Goal: Information Seeking & Learning: Check status

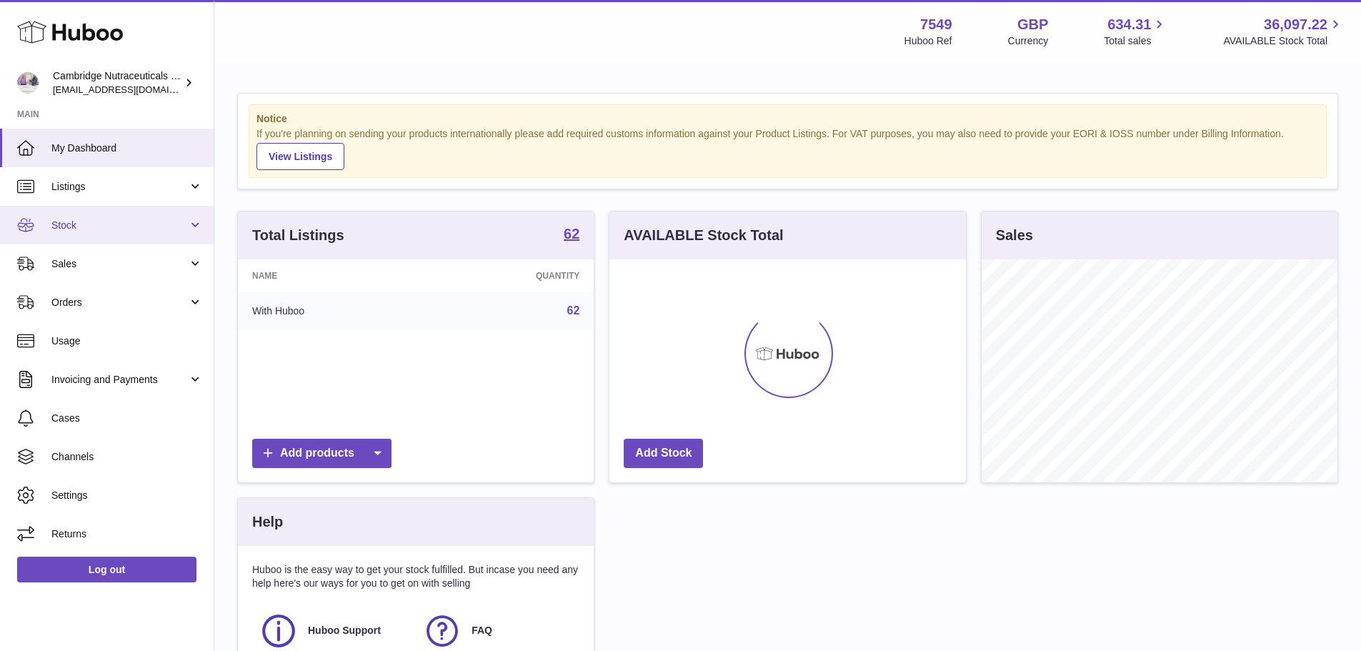
scroll to position [223, 357]
click at [77, 221] on span "Stock" at bounding box center [119, 226] width 136 height 14
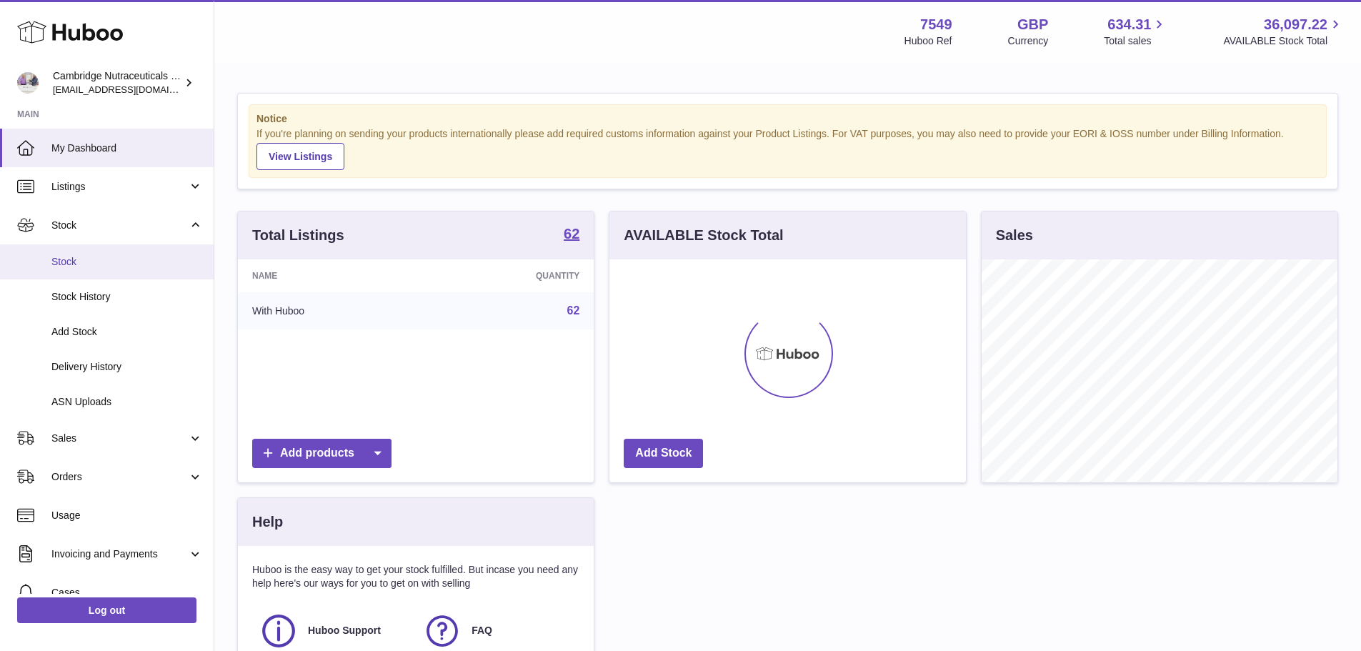
click at [77, 256] on span "Stock" at bounding box center [126, 262] width 151 height 14
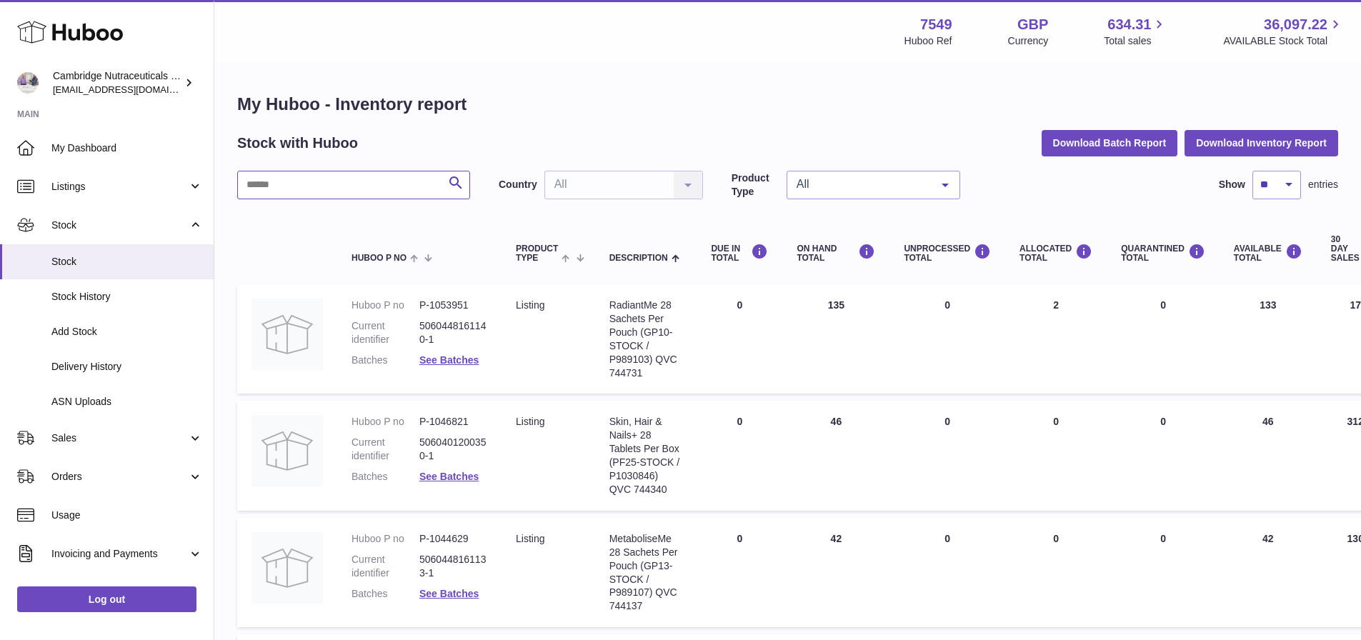
click at [308, 186] on input "text" at bounding box center [353, 185] width 233 height 29
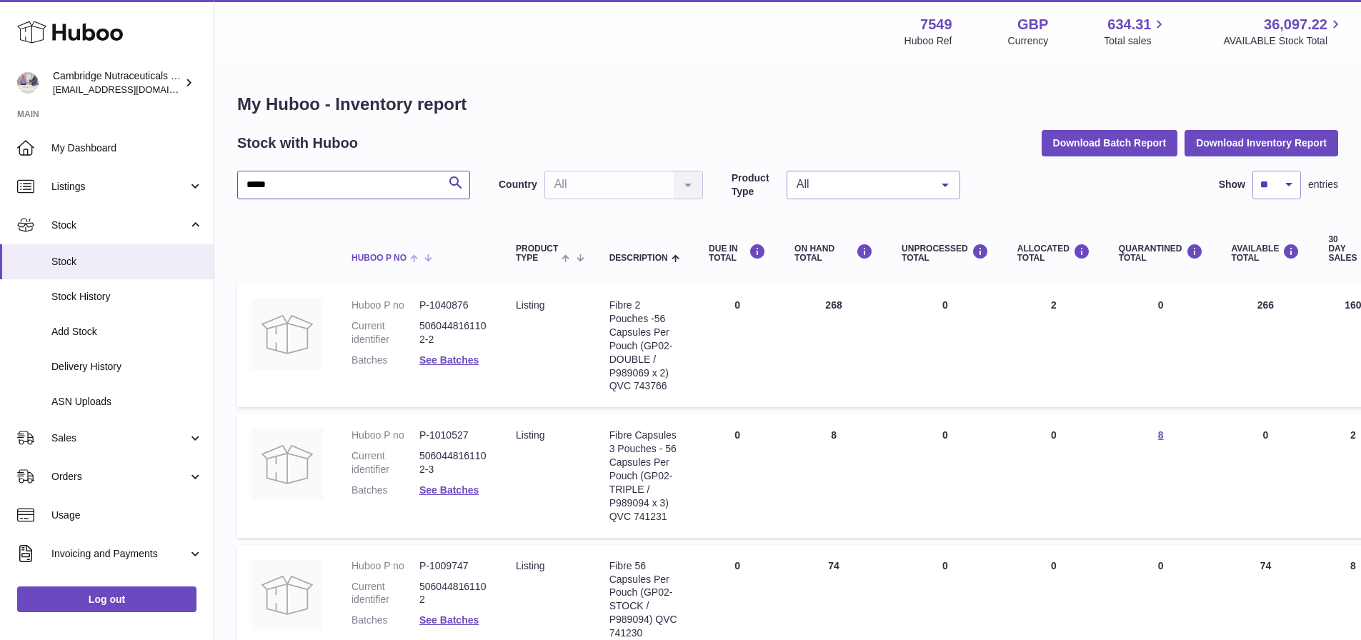
scroll to position [134, 0]
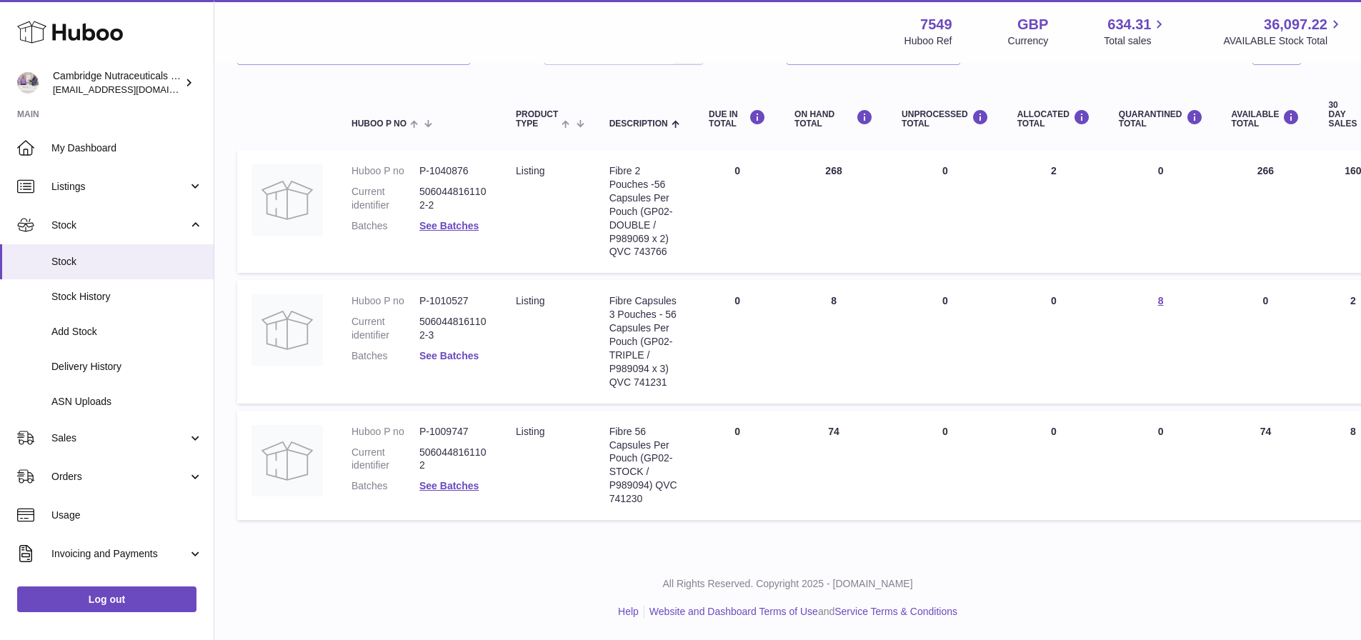
click at [449, 358] on link "See Batches" at bounding box center [448, 355] width 59 height 11
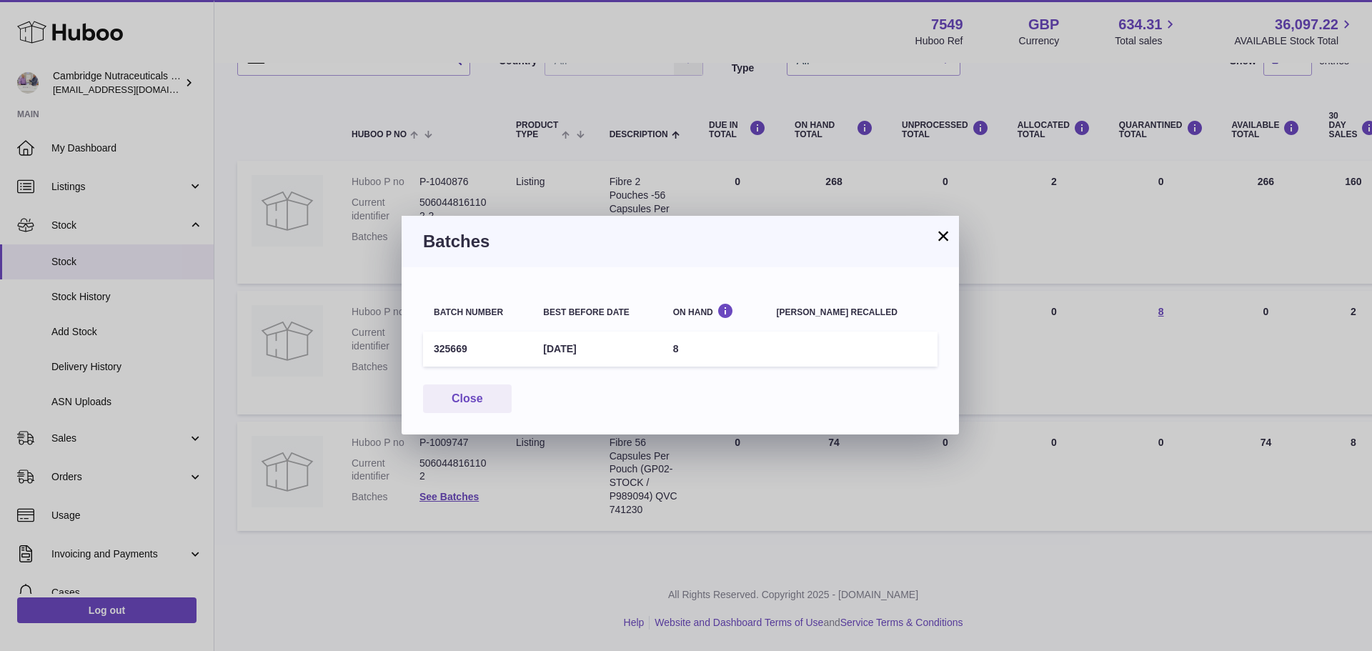
click at [925, 236] on h3 "Batches" at bounding box center [680, 241] width 514 height 23
click at [938, 238] on button "×" at bounding box center [942, 235] width 17 height 17
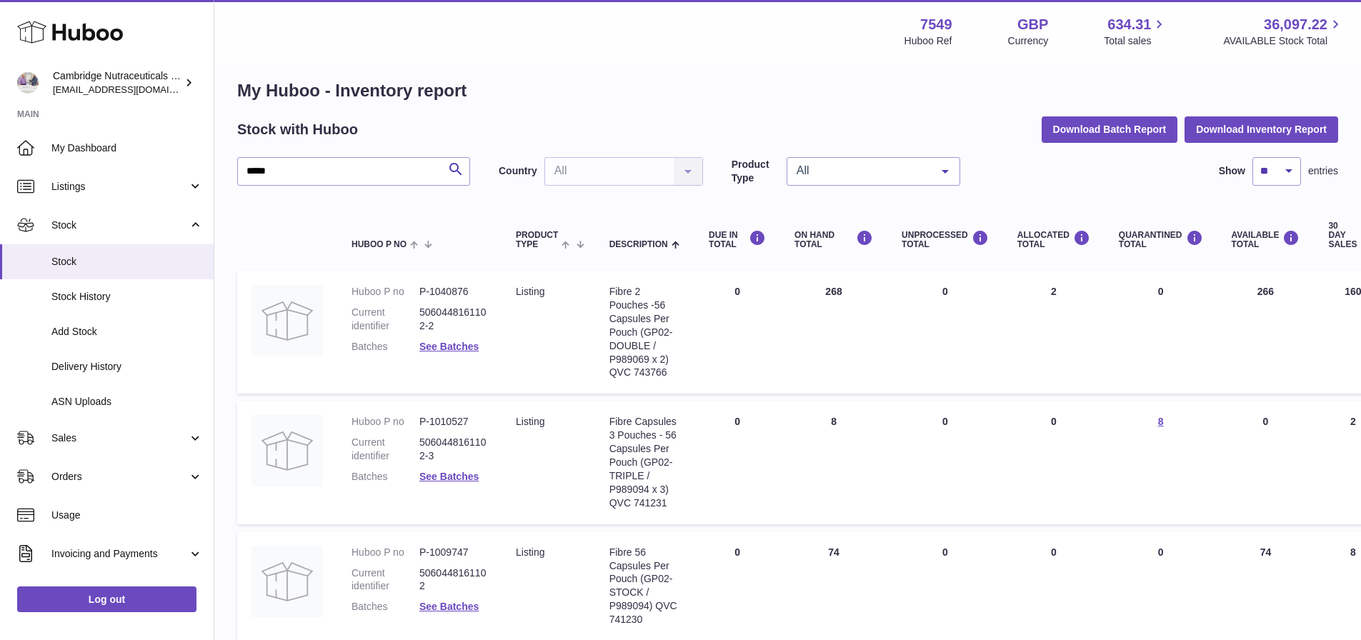
scroll to position [0, 0]
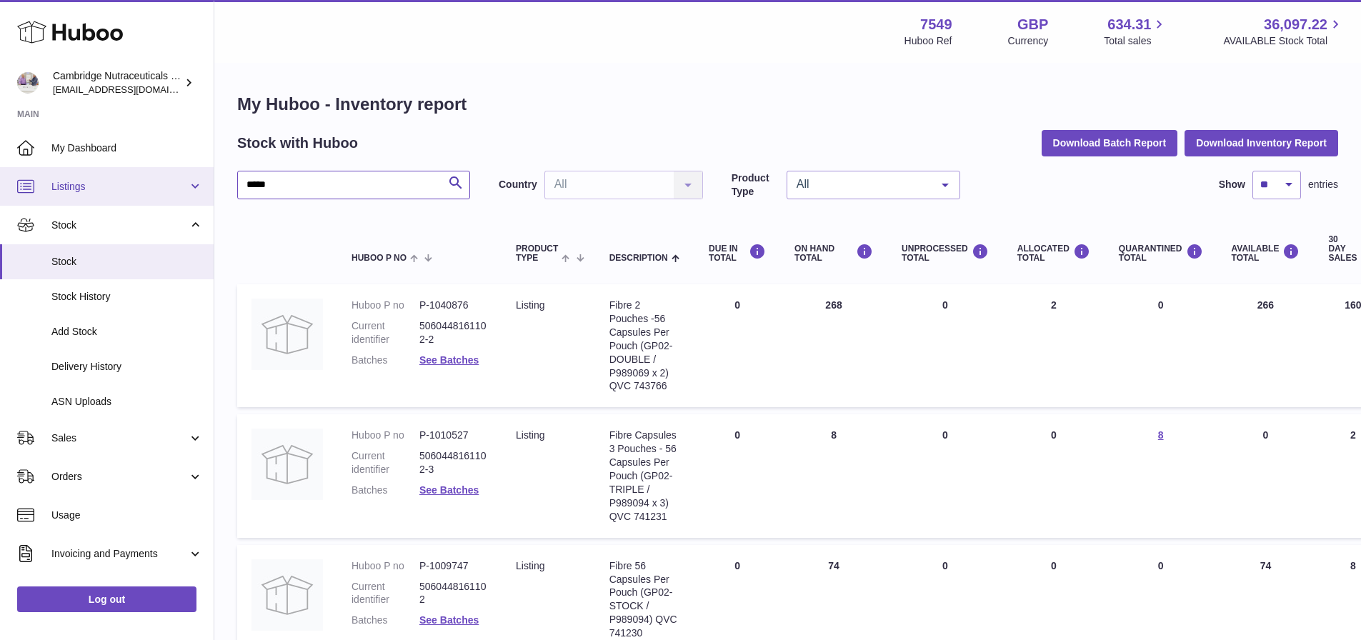
drag, startPoint x: 213, startPoint y: 181, endPoint x: 156, endPoint y: 181, distance: 56.4
click at [156, 181] on div "Huboo Cambridge Nutraceuticals Ltd [EMAIL_ADDRESS][DOMAIN_NAME] Main My Dashboa…" at bounding box center [680, 387] width 1361 height 774
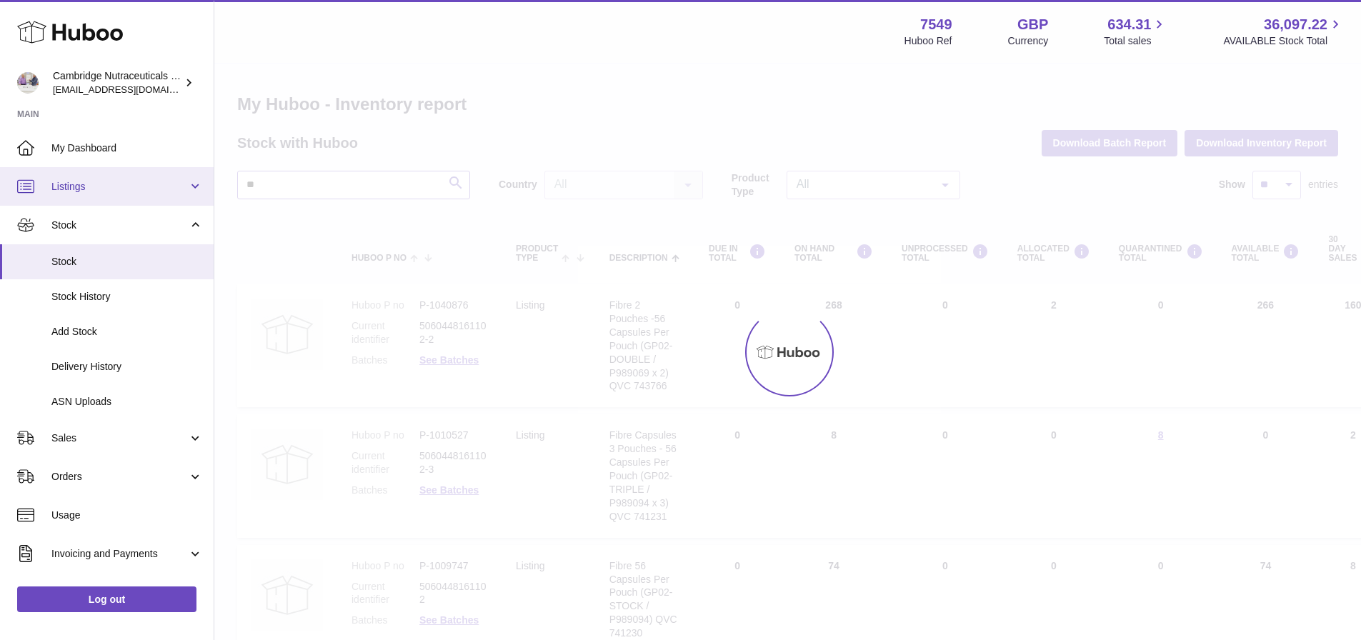
type input "*"
type input "*****"
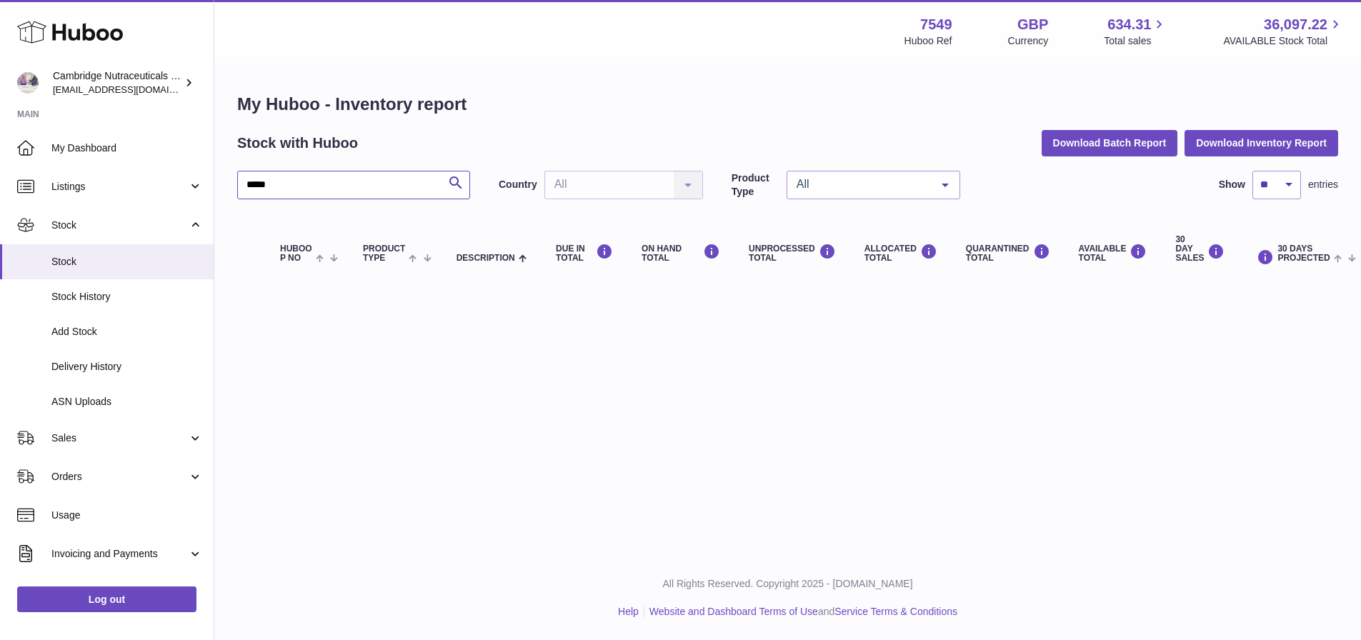
drag, startPoint x: 372, startPoint y: 183, endPoint x: 231, endPoint y: 182, distance: 141.5
click at [231, 182] on div "My Huboo - Inventory report Stock with Huboo Download Batch Report Download Inv…" at bounding box center [787, 188] width 1147 height 249
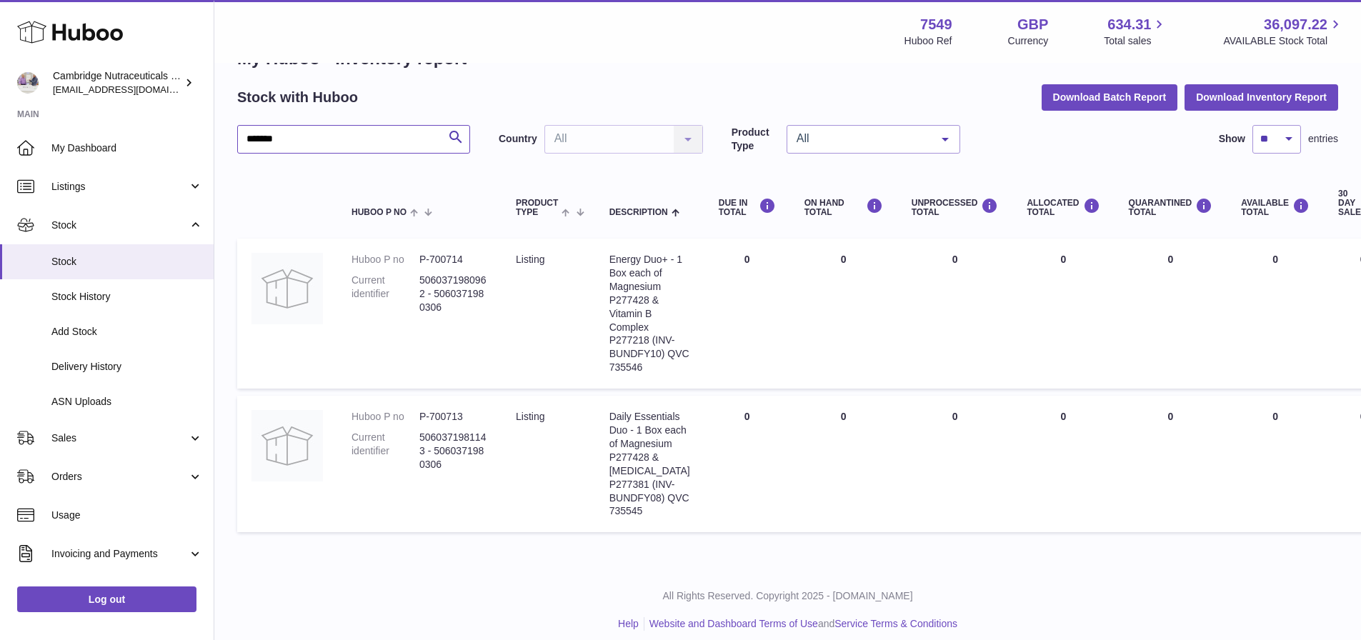
scroll to position [71, 0]
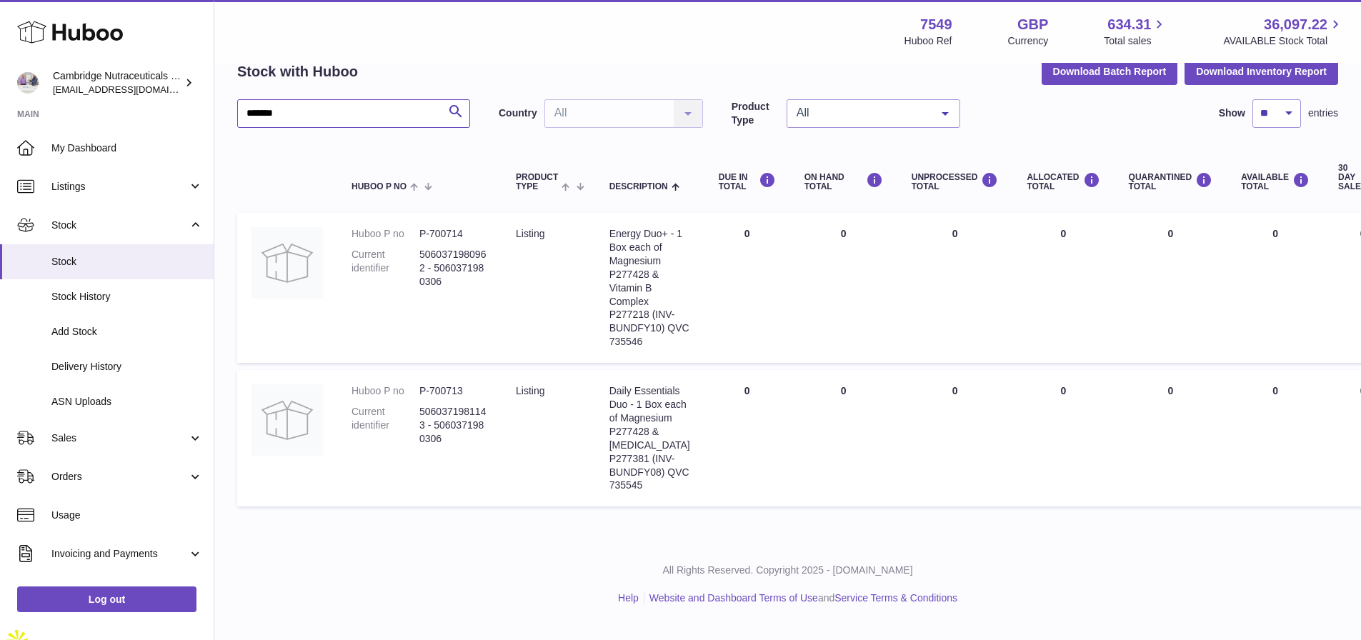
drag, startPoint x: 342, startPoint y: 111, endPoint x: -129, endPoint y: 106, distance: 470.9
click at [0, 106] on html ".st0{fill:#141414;}" at bounding box center [680, 249] width 1361 height 640
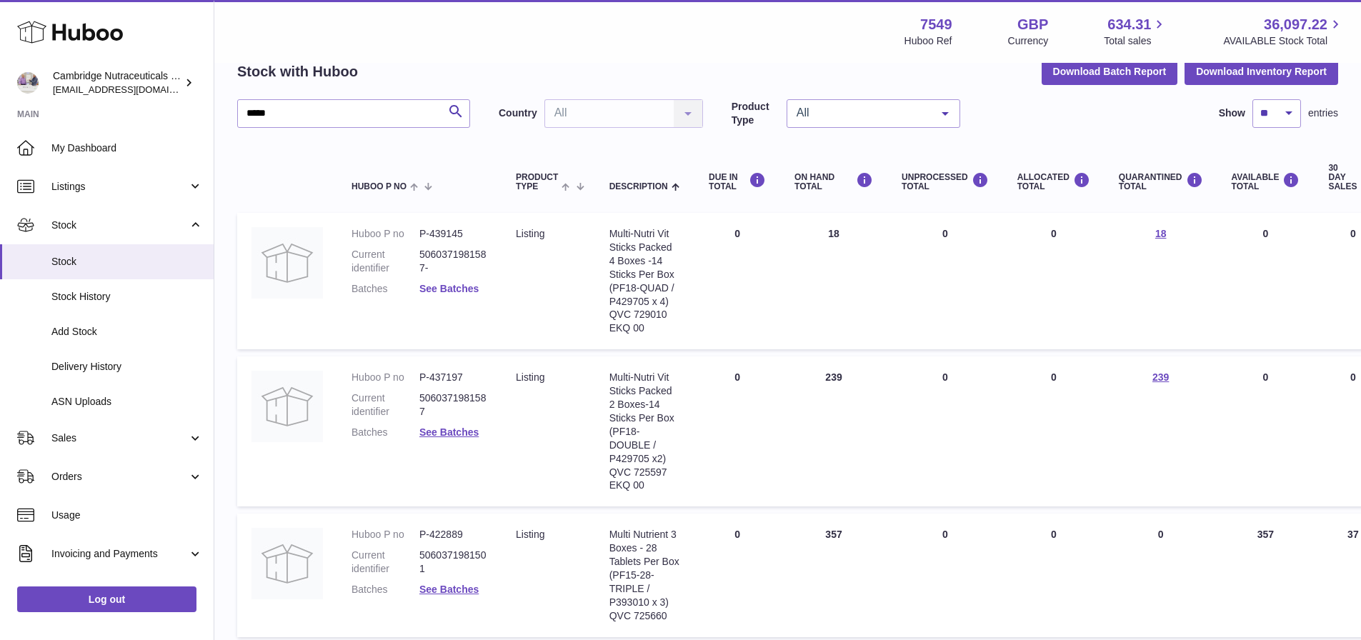
click at [459, 287] on link "See Batches" at bounding box center [448, 288] width 59 height 11
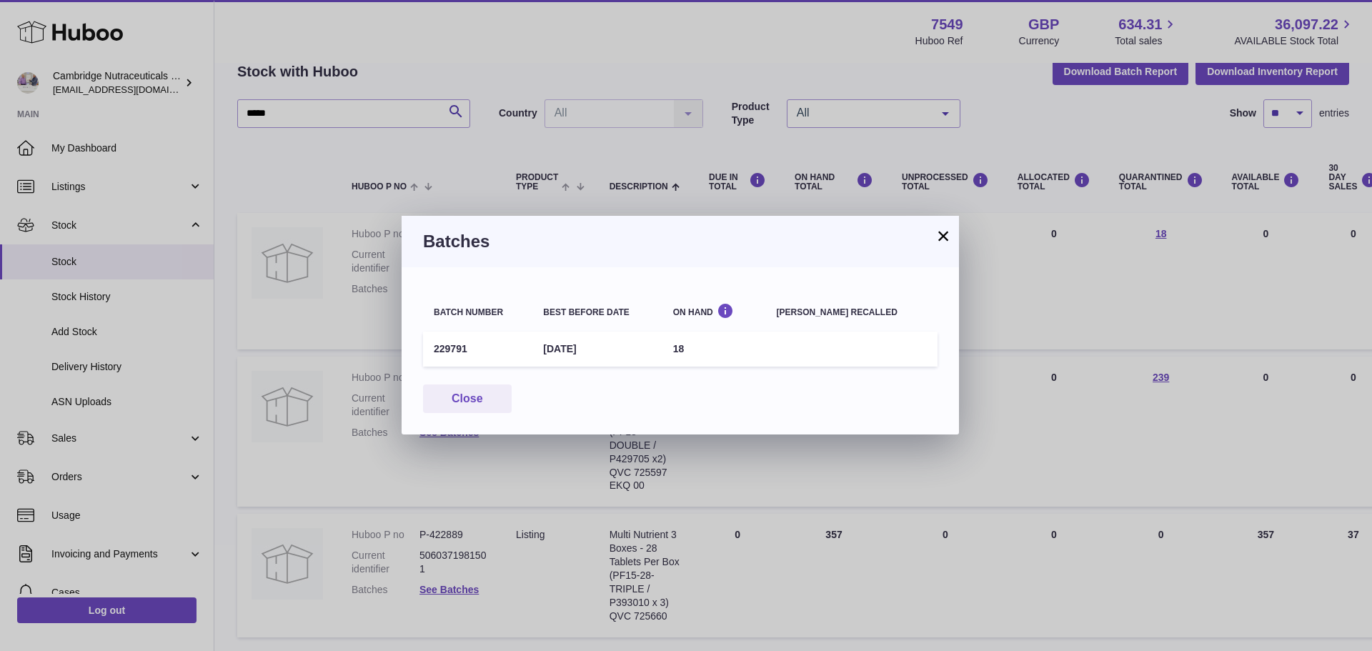
click at [944, 239] on button "×" at bounding box center [942, 235] width 17 height 17
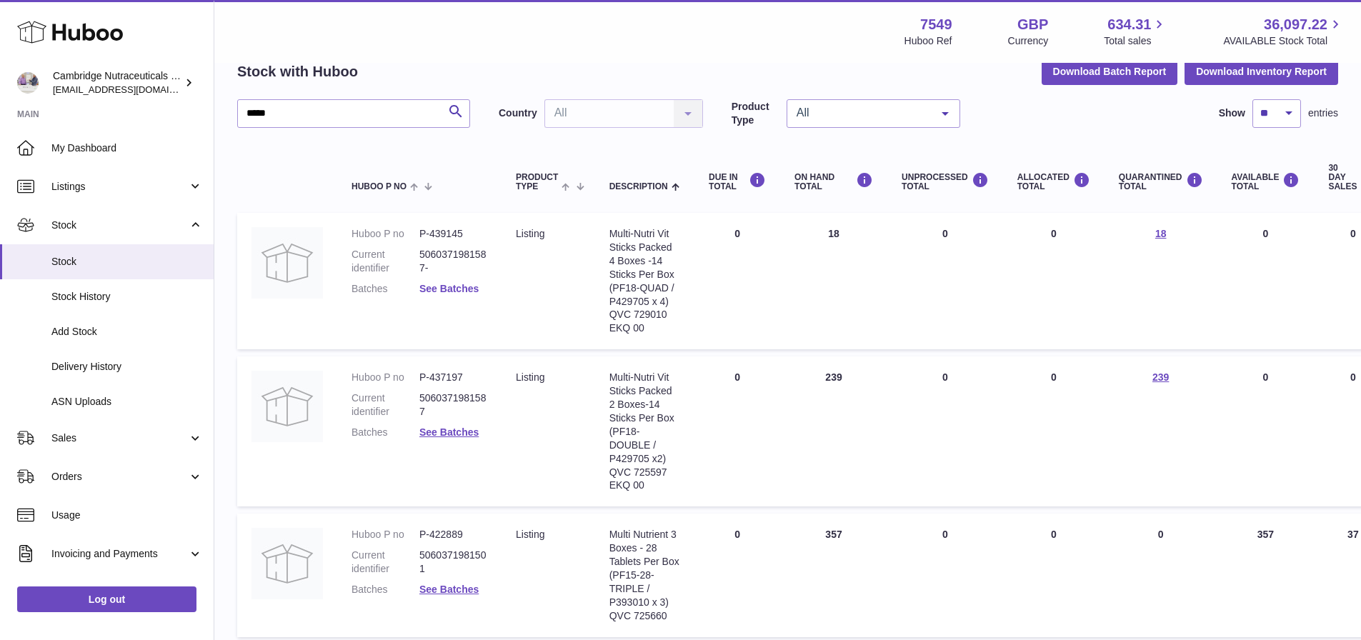
click at [463, 288] on link "See Batches" at bounding box center [448, 288] width 59 height 11
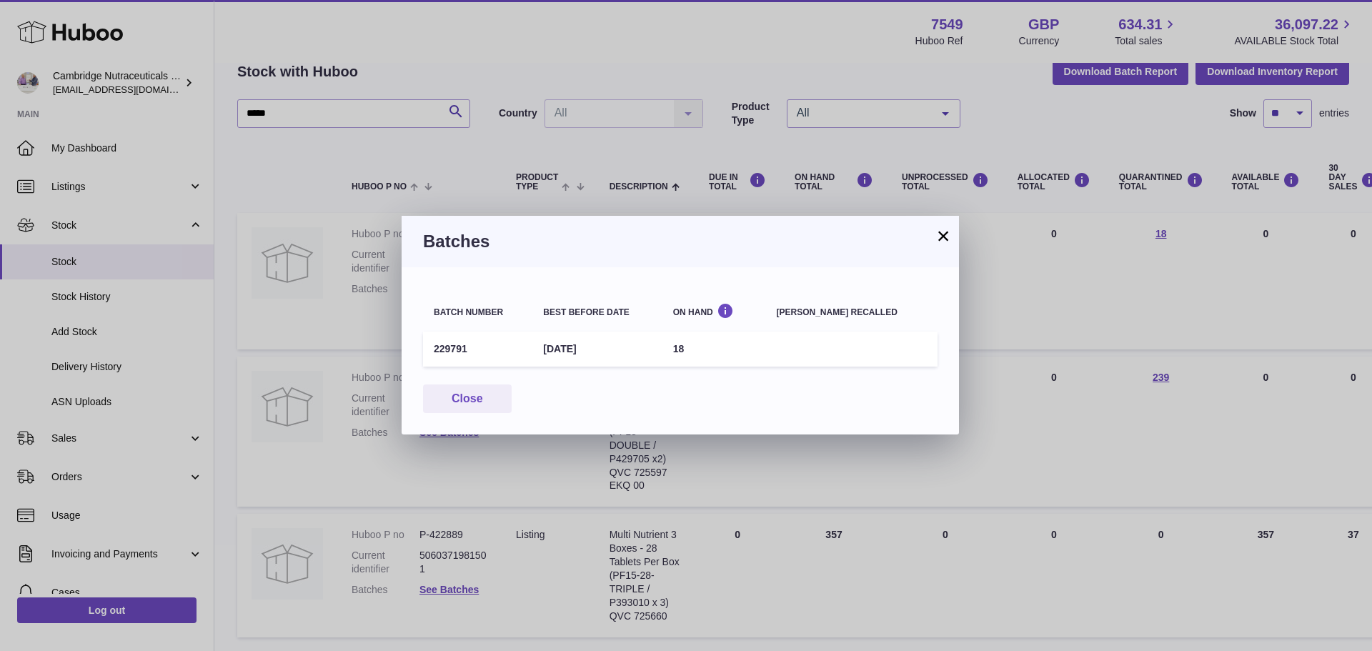
click at [947, 231] on button "×" at bounding box center [942, 235] width 17 height 17
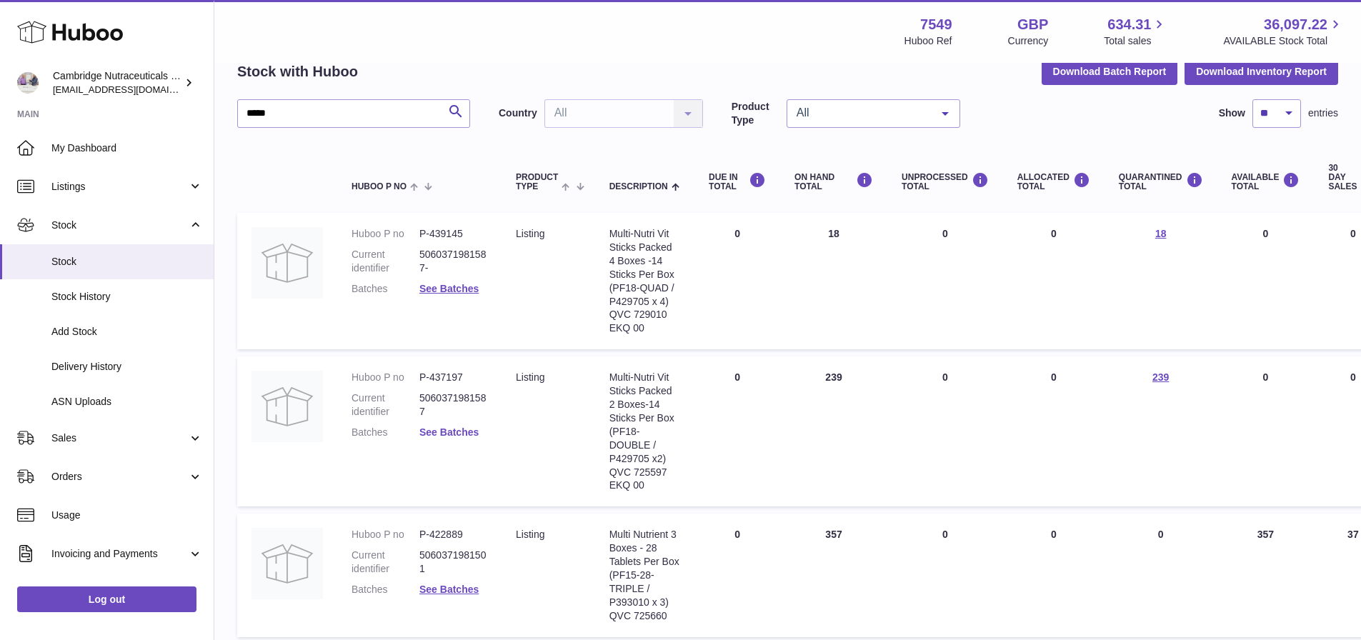
click at [462, 430] on link "See Batches" at bounding box center [448, 432] width 59 height 11
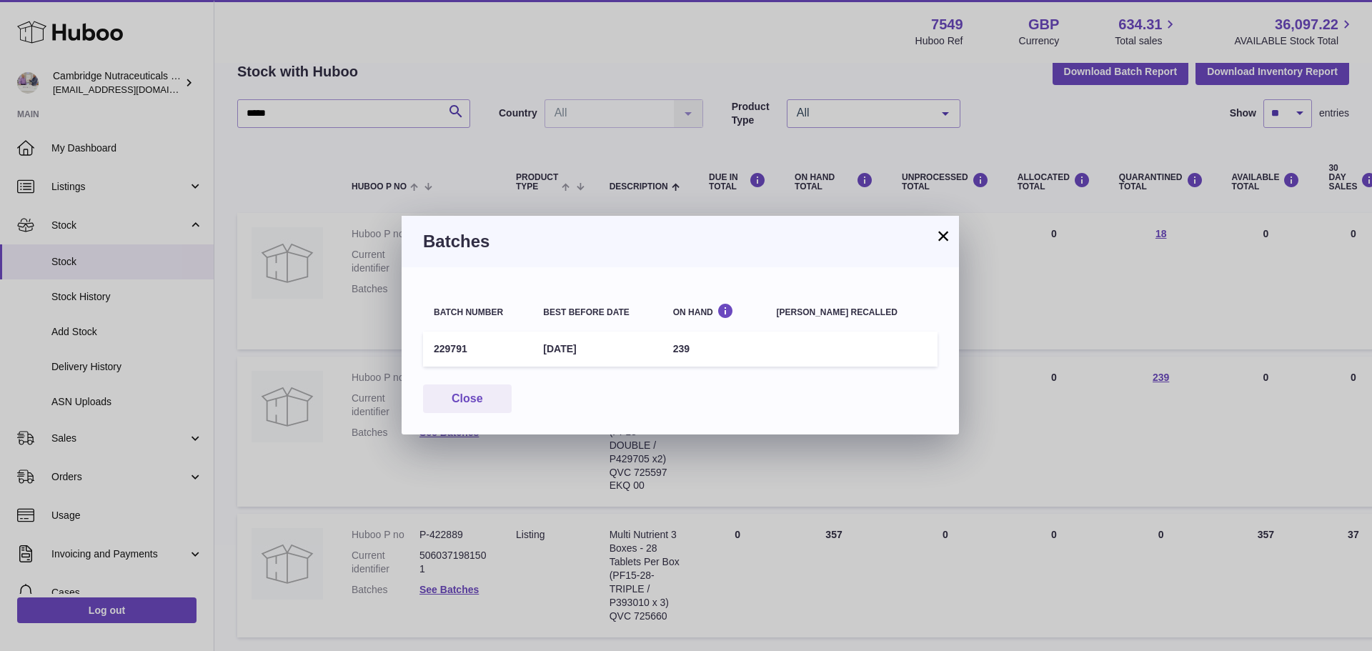
click at [940, 235] on button "×" at bounding box center [942, 235] width 17 height 17
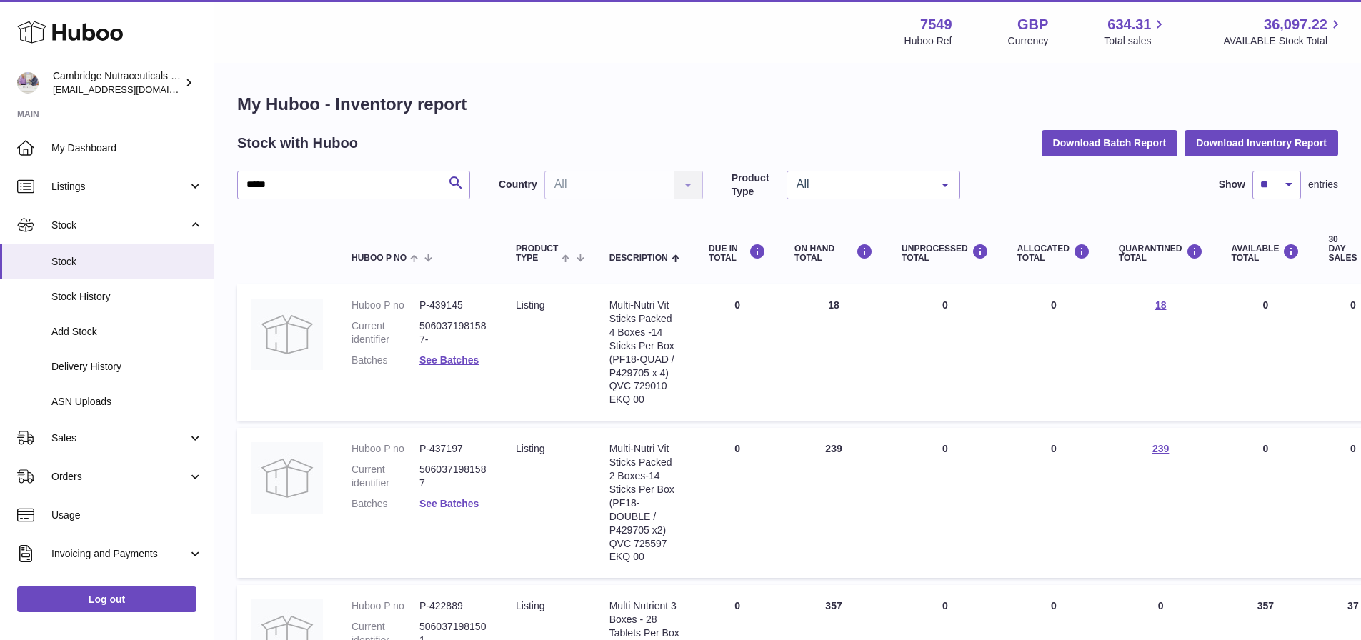
click at [424, 507] on link "See Batches" at bounding box center [448, 503] width 59 height 11
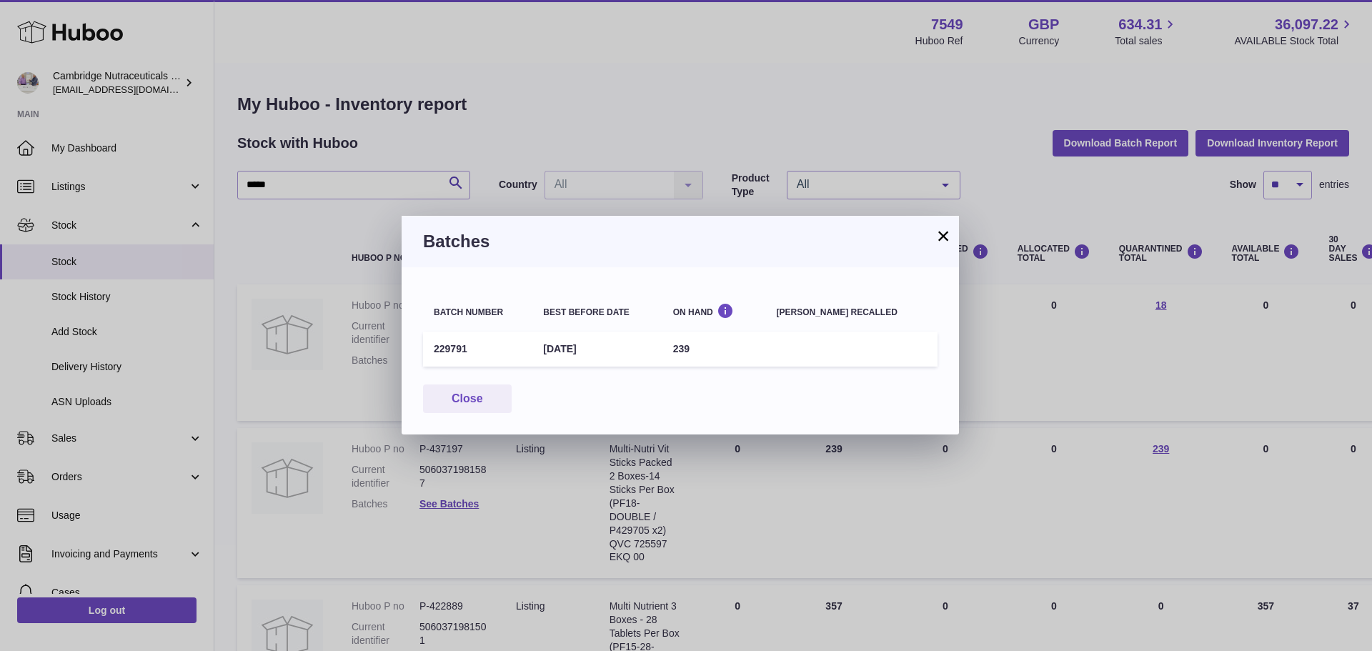
click at [939, 232] on button "×" at bounding box center [942, 235] width 17 height 17
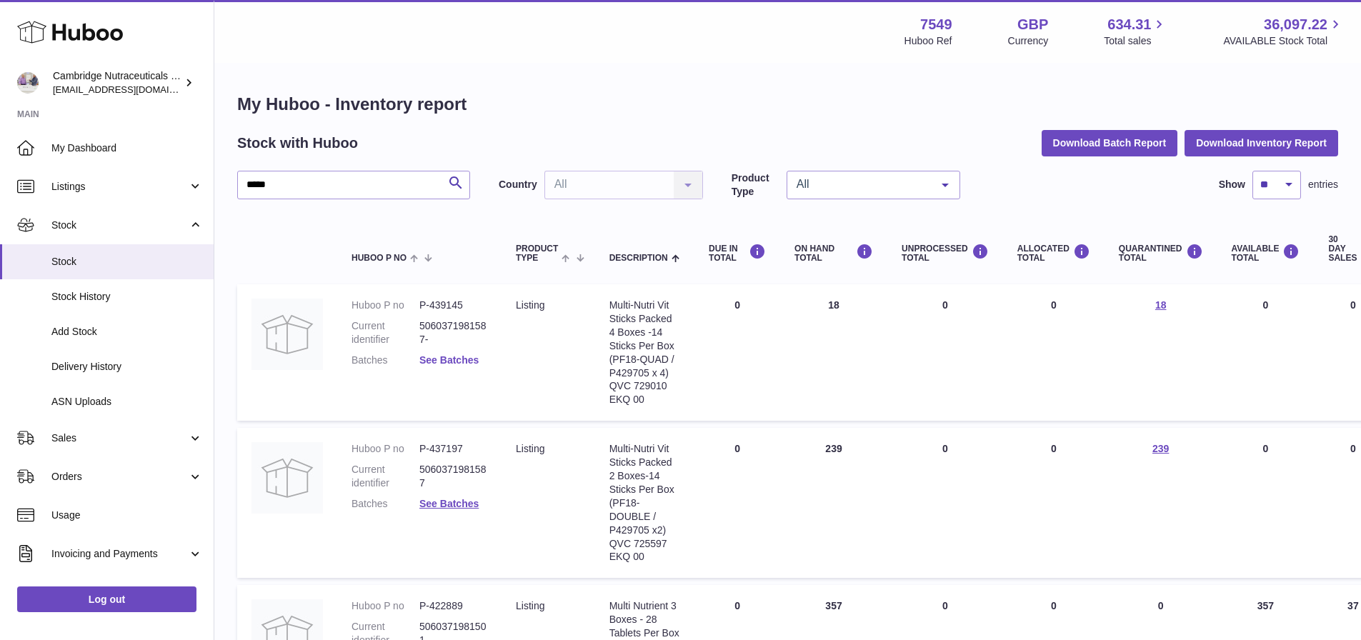
drag, startPoint x: 431, startPoint y: 348, endPoint x: 433, endPoint y: 357, distance: 9.5
click at [432, 348] on dl "Huboo P no P-439145 Current identifier 5060371981587- Batches See Batches" at bounding box center [420, 337] width 136 height 76
click at [434, 361] on link "See Batches" at bounding box center [448, 359] width 59 height 11
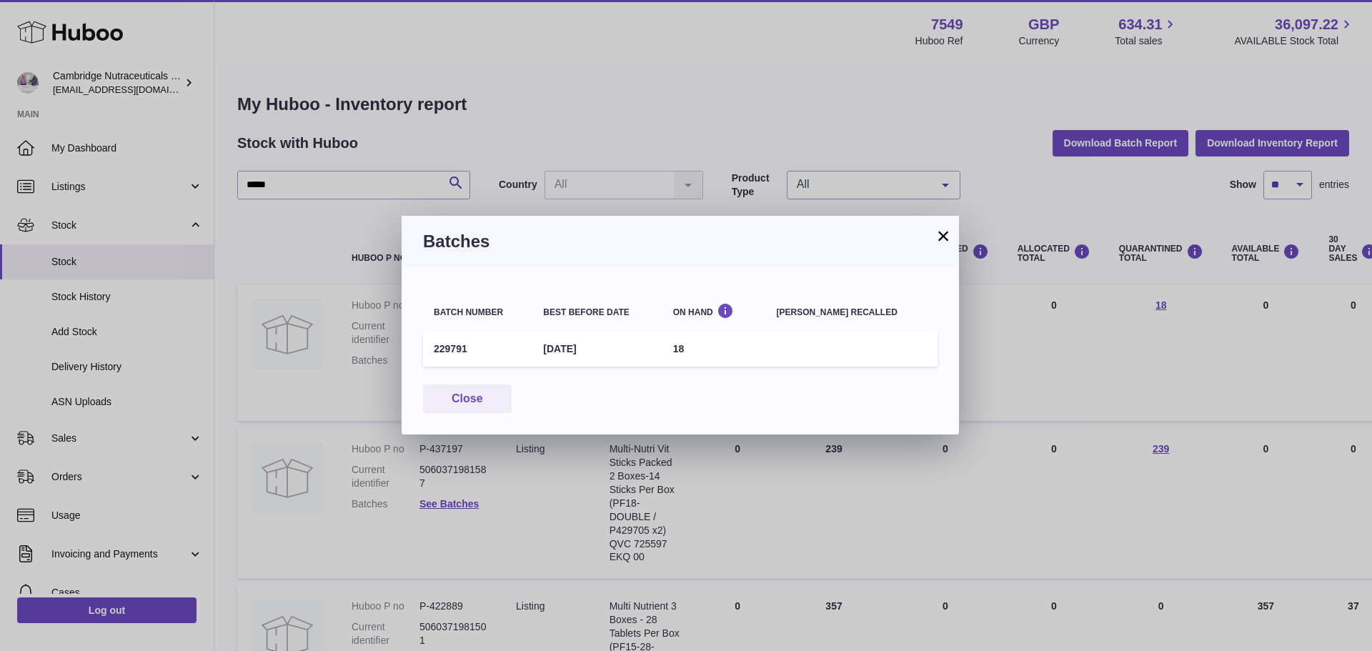
click at [945, 239] on button "×" at bounding box center [942, 235] width 17 height 17
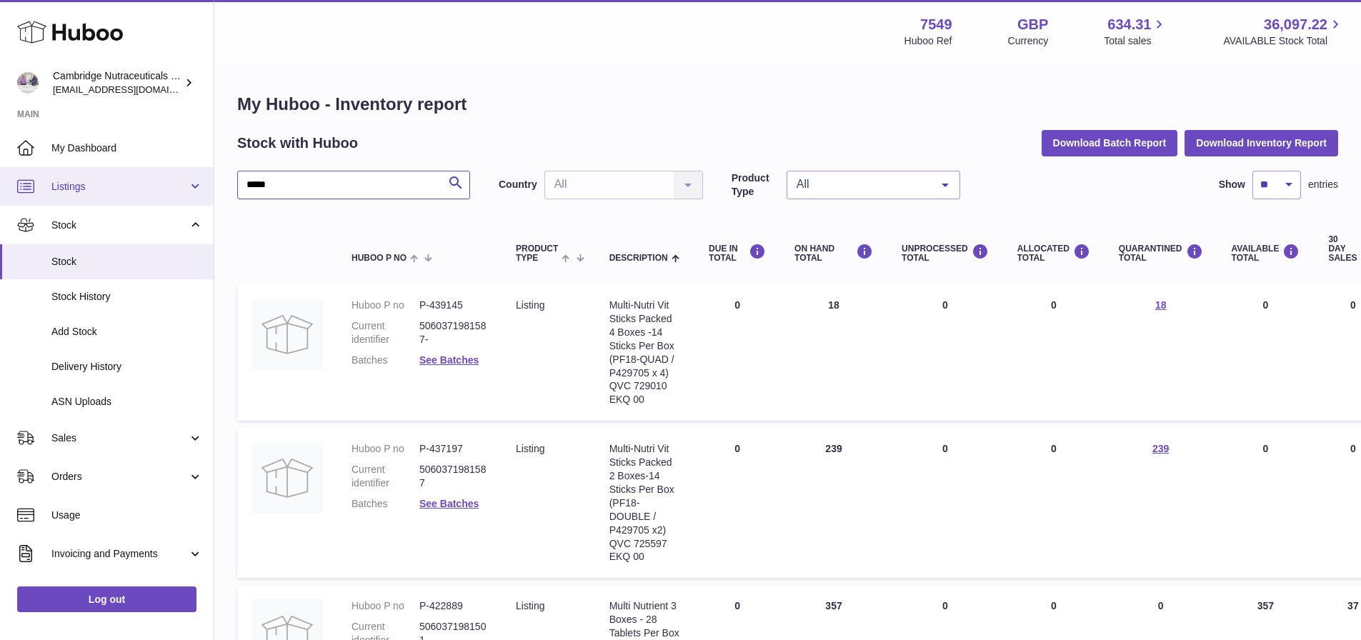
drag, startPoint x: 273, startPoint y: 186, endPoint x: 106, endPoint y: 184, distance: 166.5
click at [105, 185] on div "Huboo Cambridge Nutraceuticals Ltd [EMAIL_ADDRESS][DOMAIN_NAME] Main My Dashboa…" at bounding box center [680, 414] width 1361 height 828
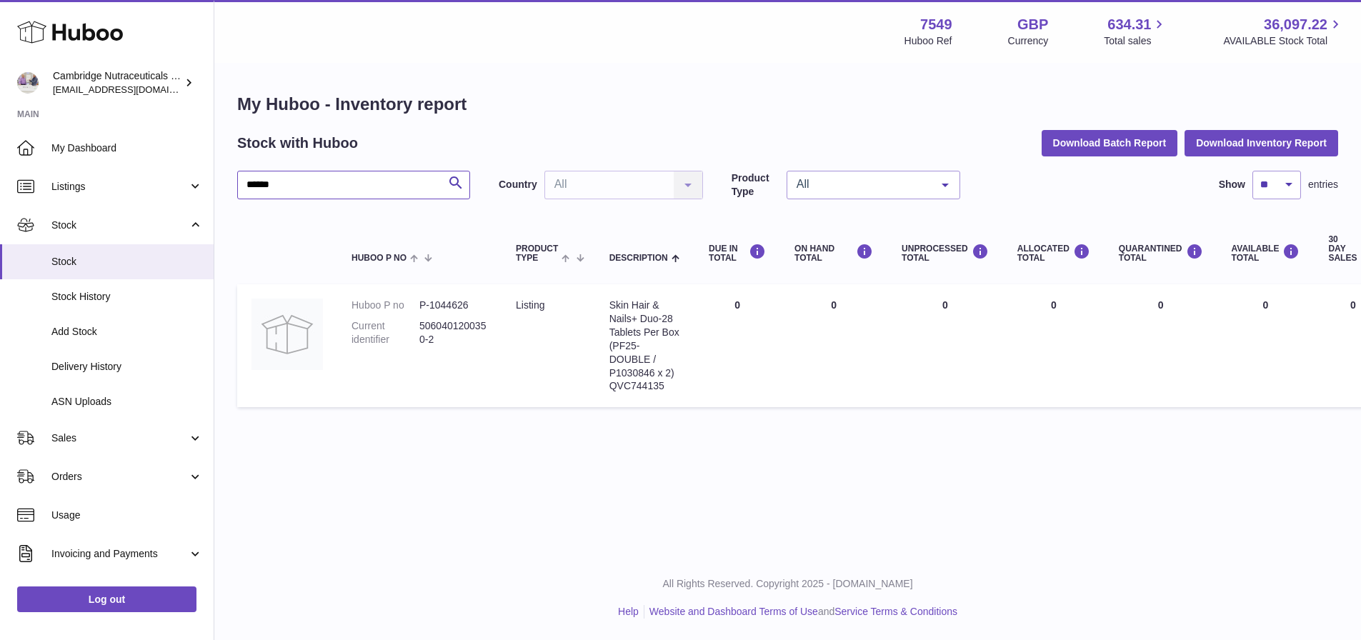
click at [341, 179] on input "******" at bounding box center [353, 185] width 233 height 29
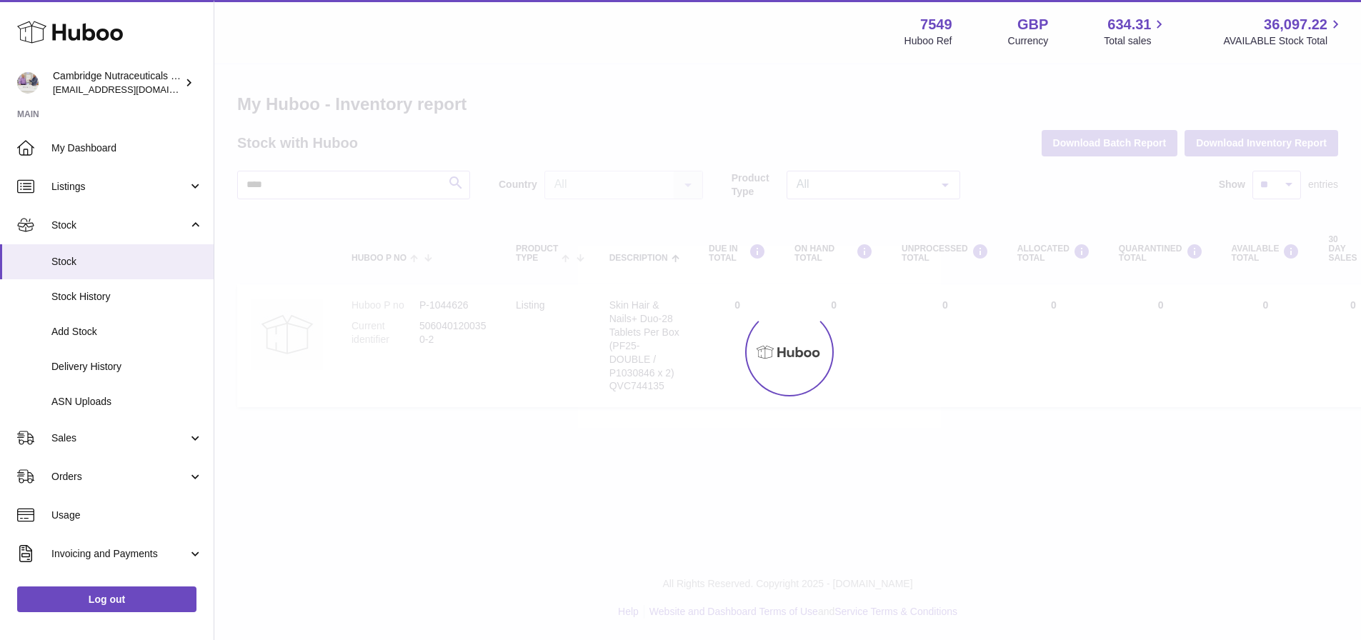
click at [670, 79] on div at bounding box center [787, 352] width 1147 height 576
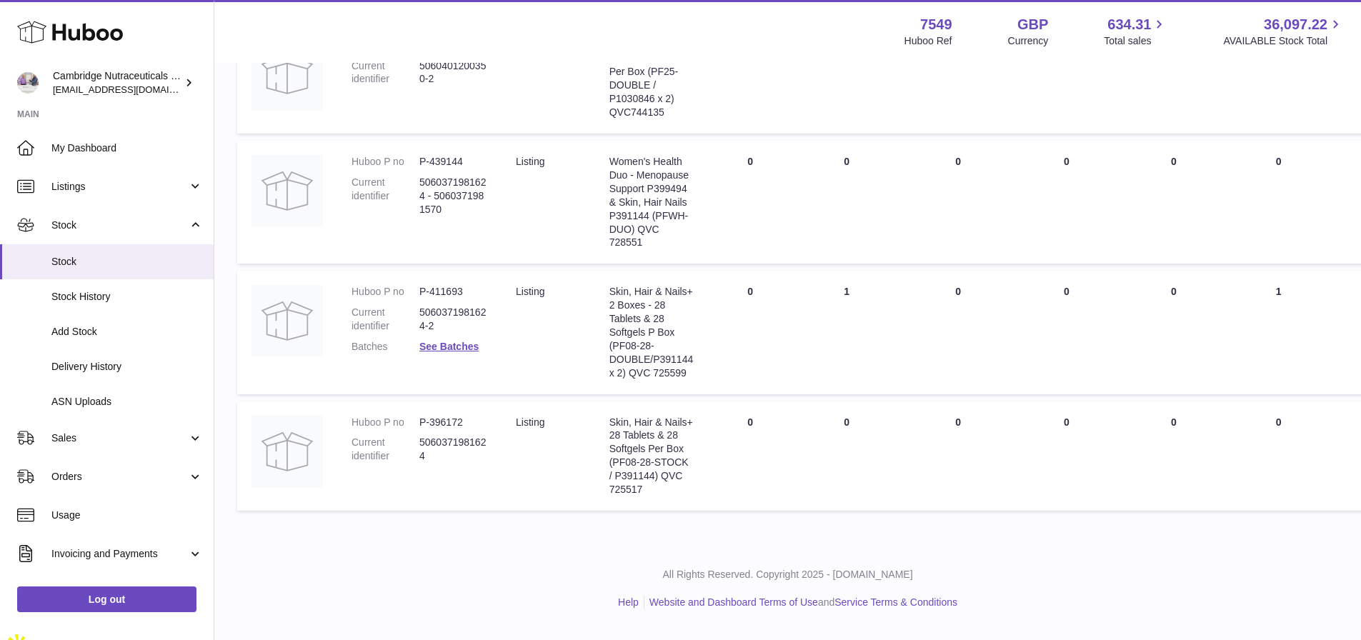
scroll to position [381, 0]
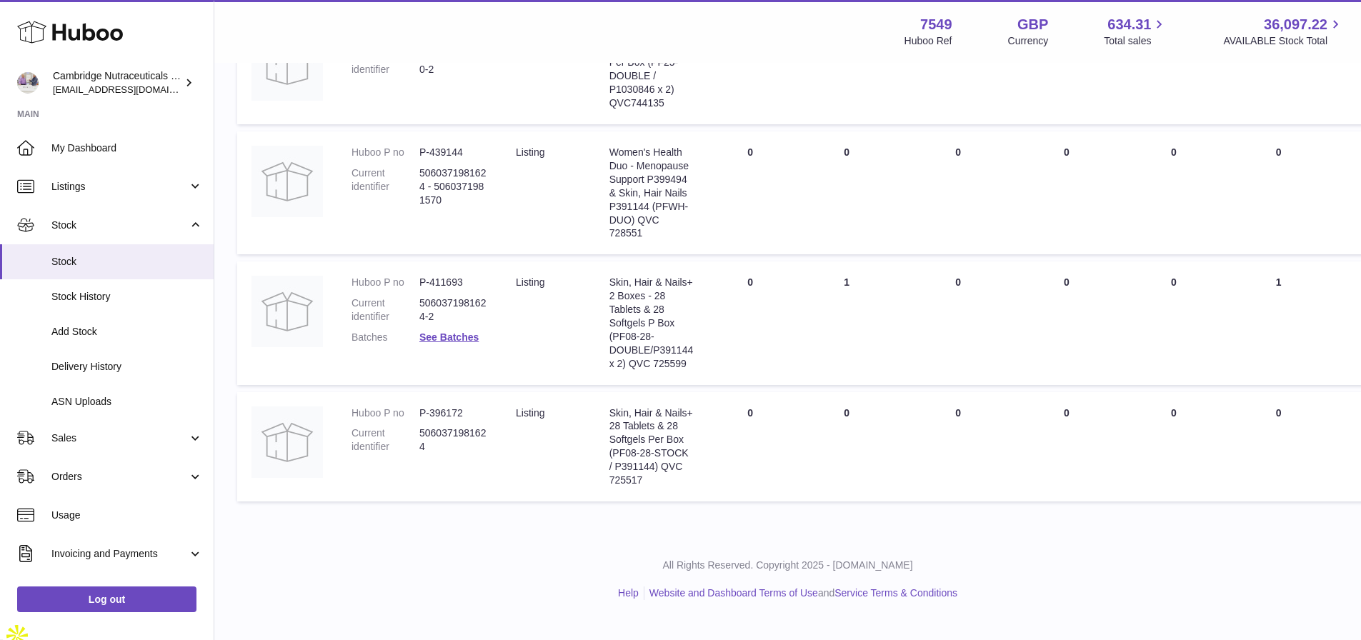
click at [455, 334] on dl "Huboo P no P-411693 Current identifier 5060371981624-2 Batches See Batches" at bounding box center [420, 314] width 136 height 76
click at [455, 324] on dd "5060371981624-2" at bounding box center [453, 309] width 68 height 27
click at [455, 331] on dl "Huboo P no P-411693 Current identifier 5060371981624-2 Batches See Batches" at bounding box center [420, 314] width 136 height 76
click at [455, 337] on link "See Batches" at bounding box center [448, 337] width 59 height 11
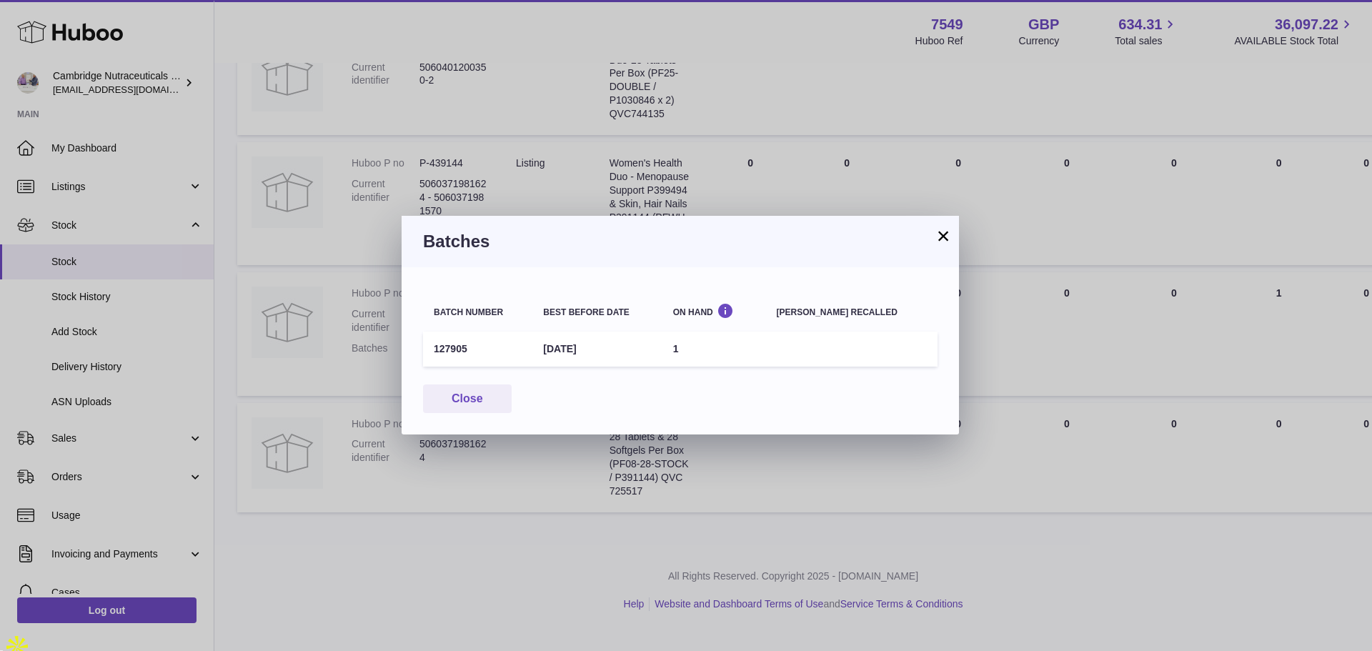
click at [942, 237] on button "×" at bounding box center [942, 235] width 17 height 17
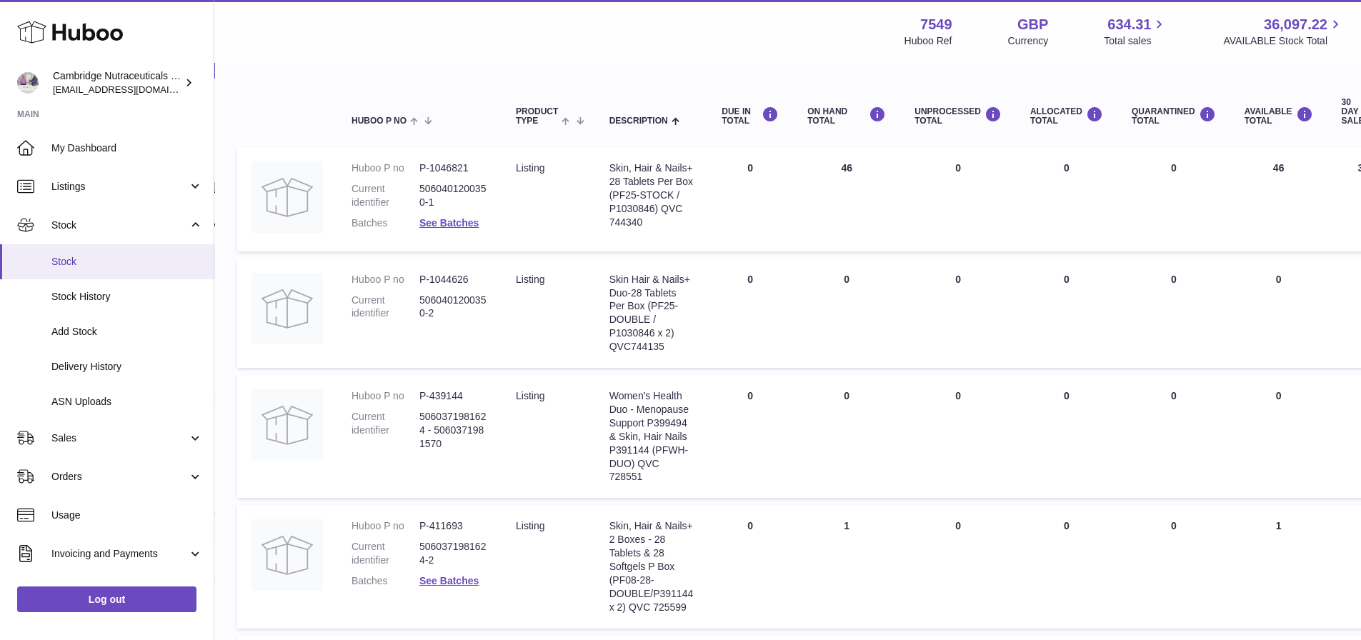
scroll to position [0, 0]
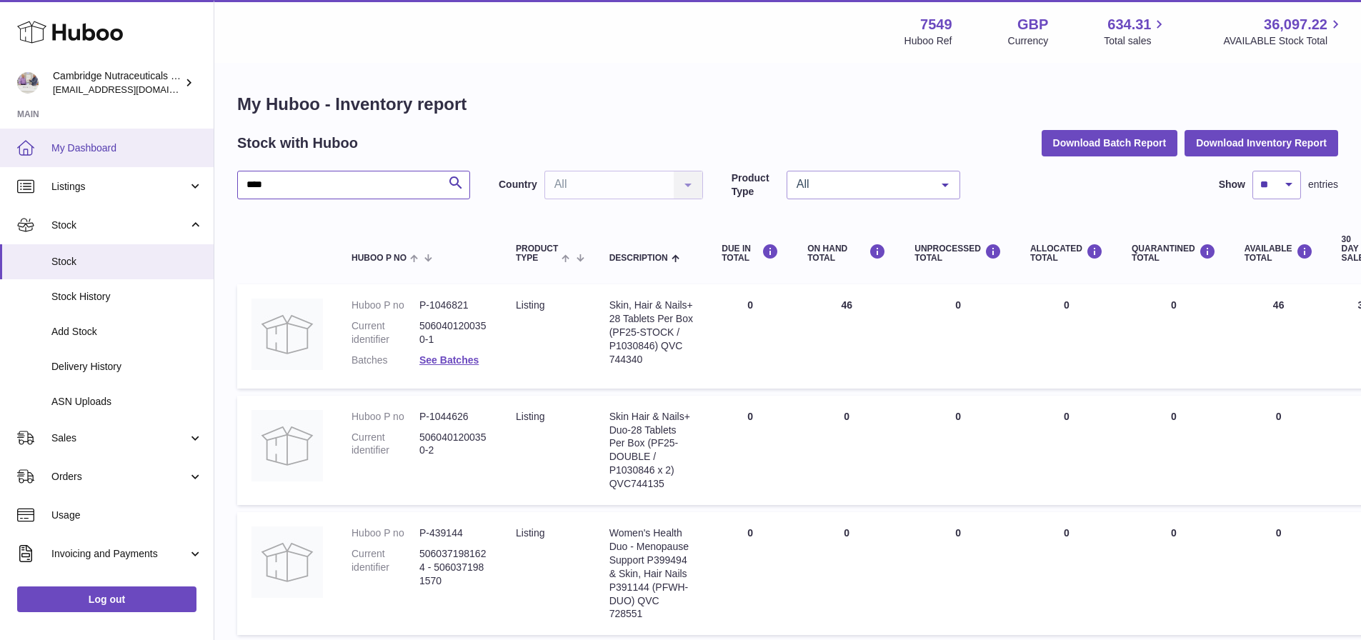
drag, startPoint x: 310, startPoint y: 194, endPoint x: 102, endPoint y: 159, distance: 210.8
click at [71, 187] on div "Huboo Cambridge Nutraceuticals Ltd [EMAIL_ADDRESS][DOMAIN_NAME] Main My Dashboa…" at bounding box center [680, 501] width 1361 height 1002
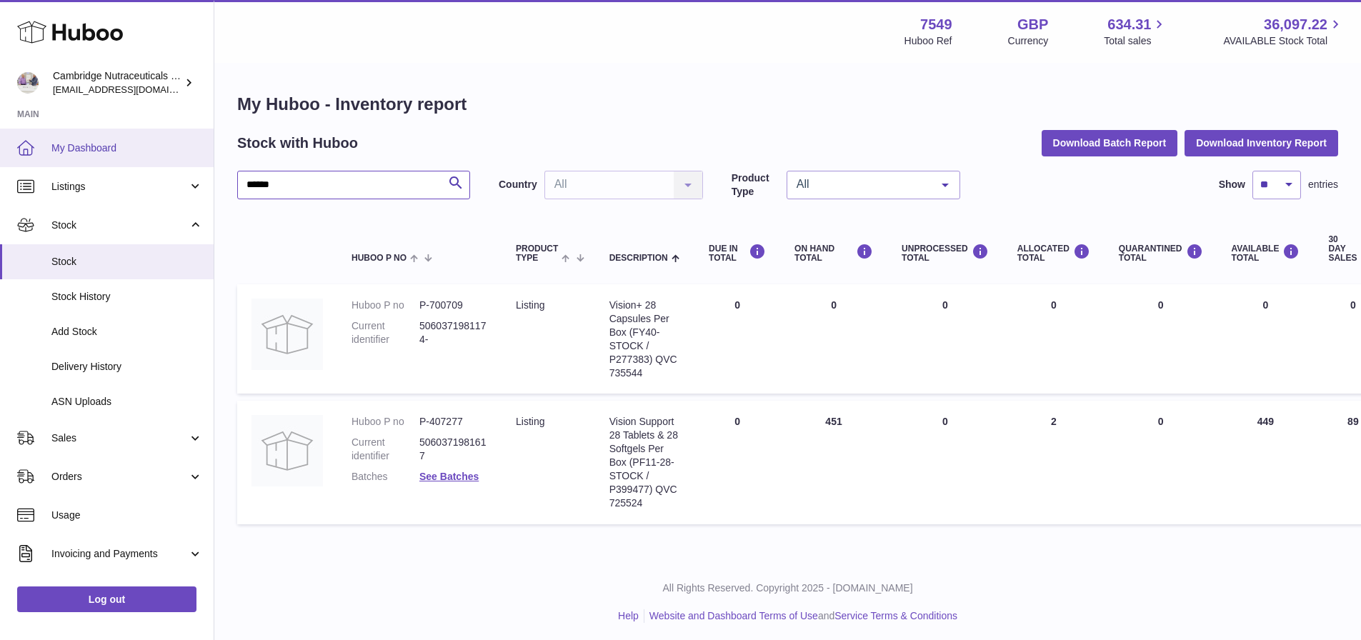
drag, startPoint x: 302, startPoint y: 189, endPoint x: 182, endPoint y: 164, distance: 122.6
click at [184, 185] on div "Huboo Cambridge Nutraceuticals Ltd [EMAIL_ADDRESS][DOMAIN_NAME] Main My Dashboa…" at bounding box center [680, 322] width 1361 height 644
type input "*****"
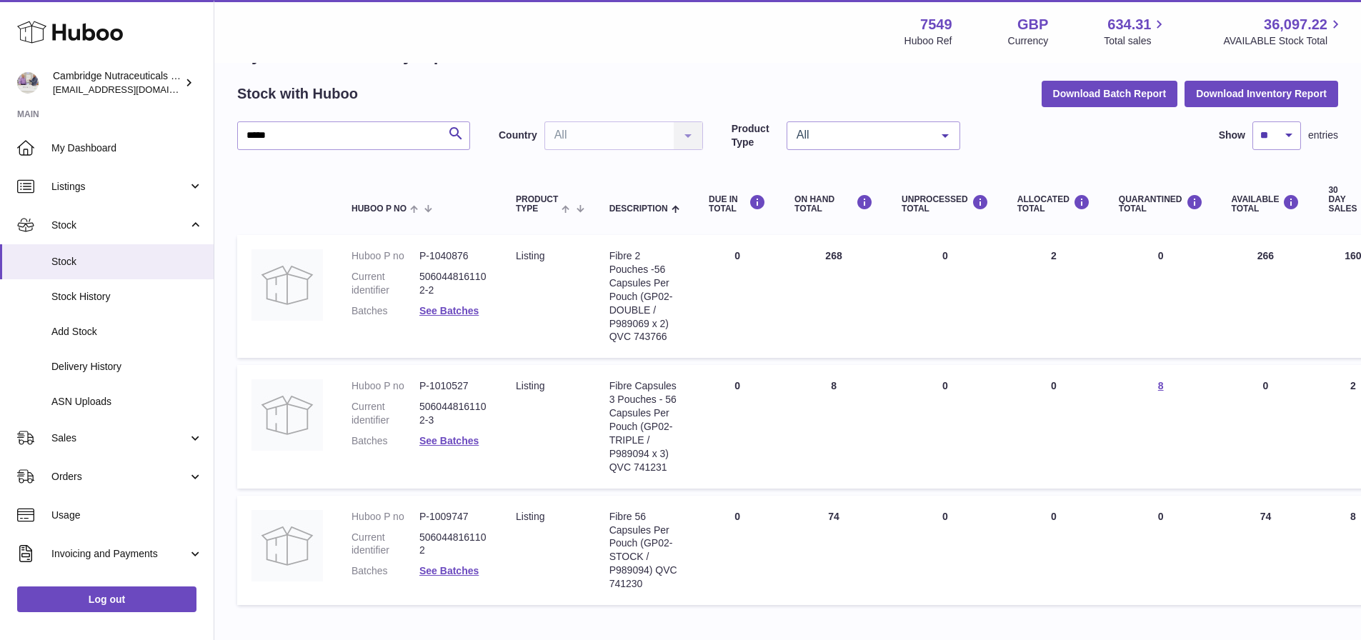
scroll to position [71, 0]
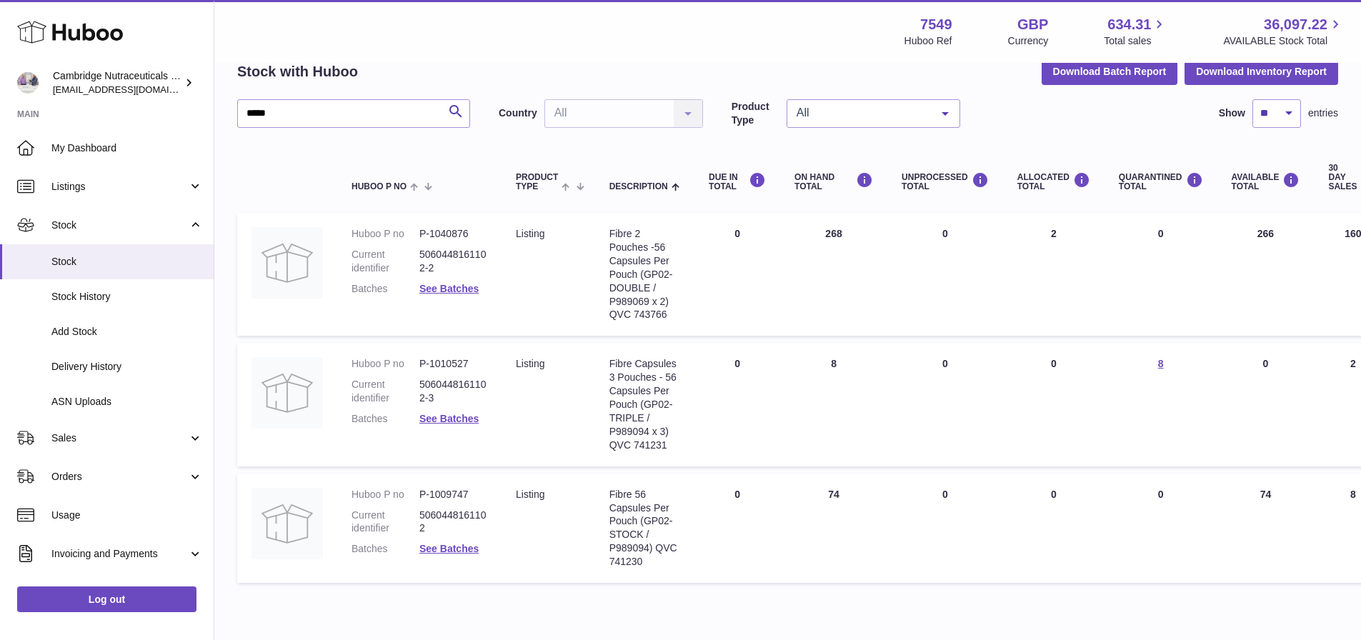
click at [455, 282] on dd "See Batches" at bounding box center [453, 289] width 68 height 14
click at [455, 286] on link "See Batches" at bounding box center [448, 288] width 59 height 11
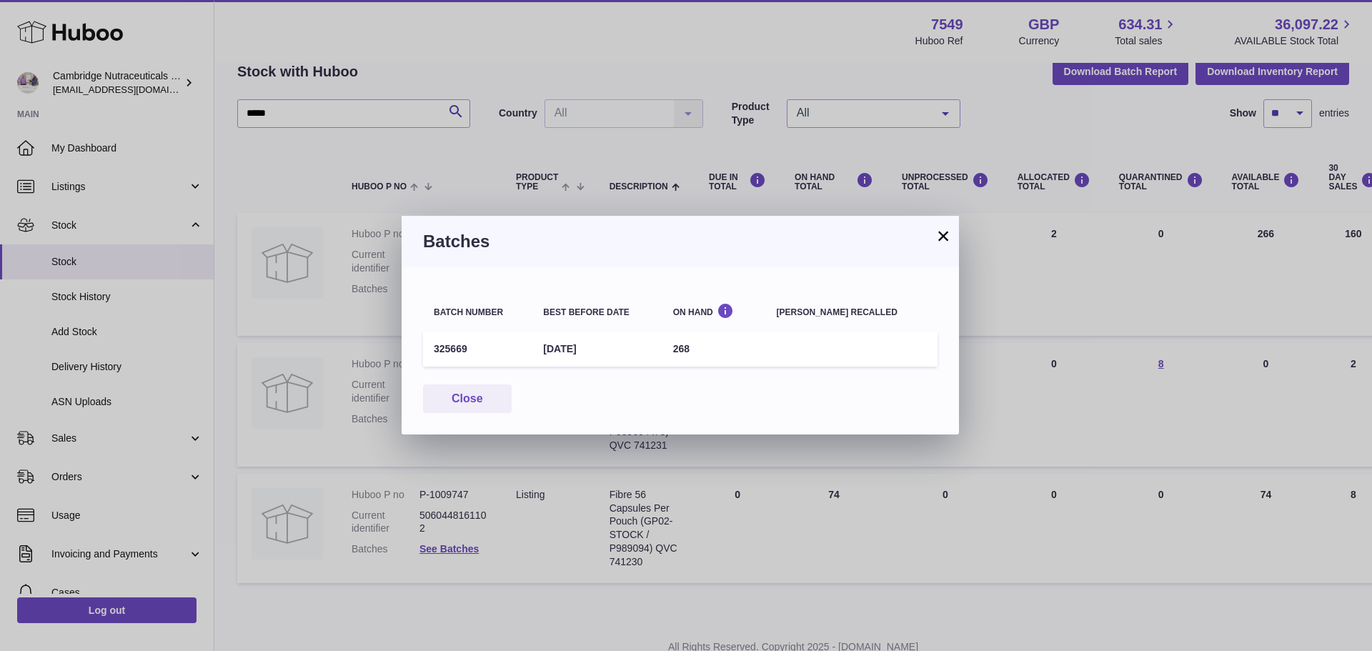
click at [940, 234] on button "×" at bounding box center [942, 235] width 17 height 17
